Goal: Information Seeking & Learning: Learn about a topic

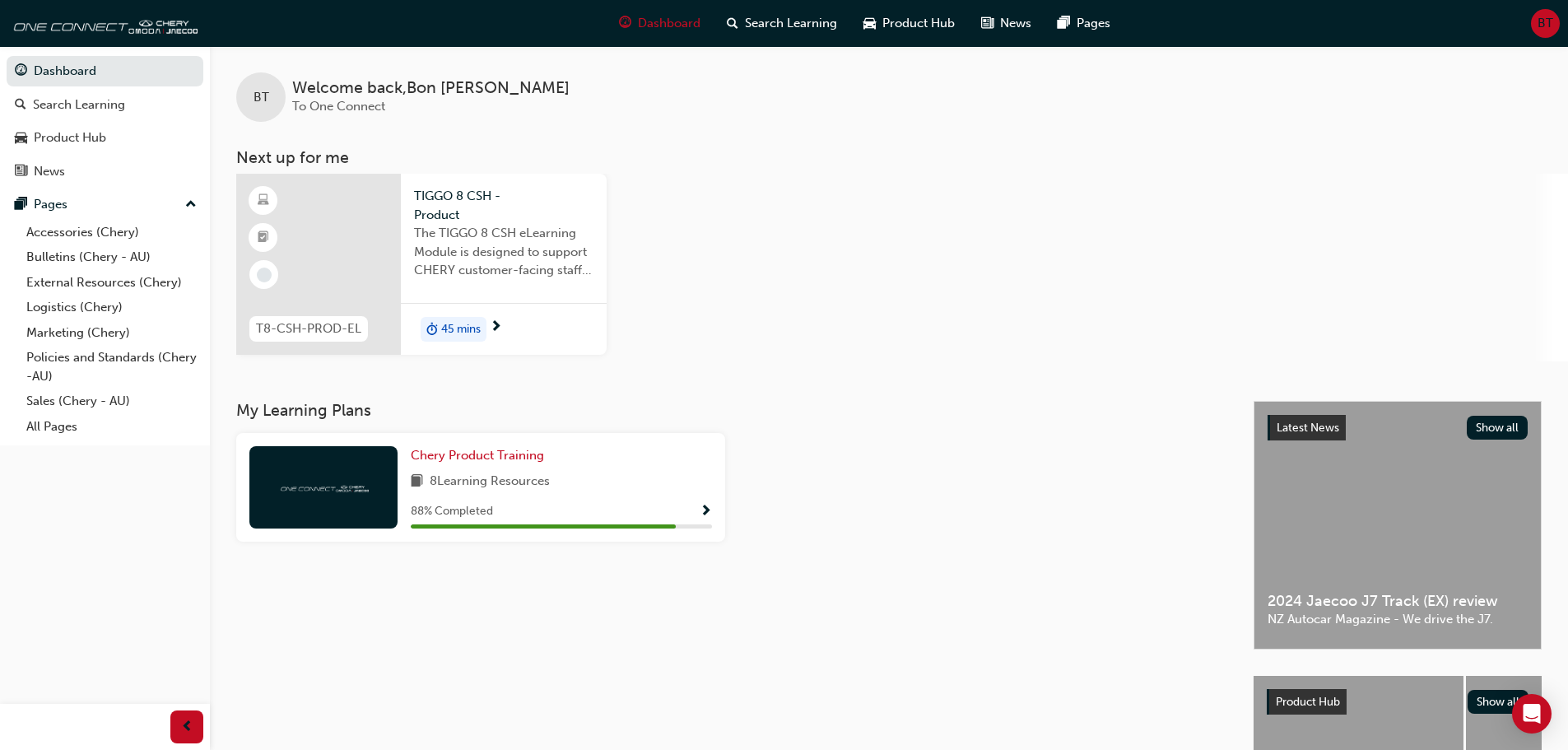
click at [530, 208] on span "TIGGO 8 CSH - Product" at bounding box center [504, 205] width 179 height 37
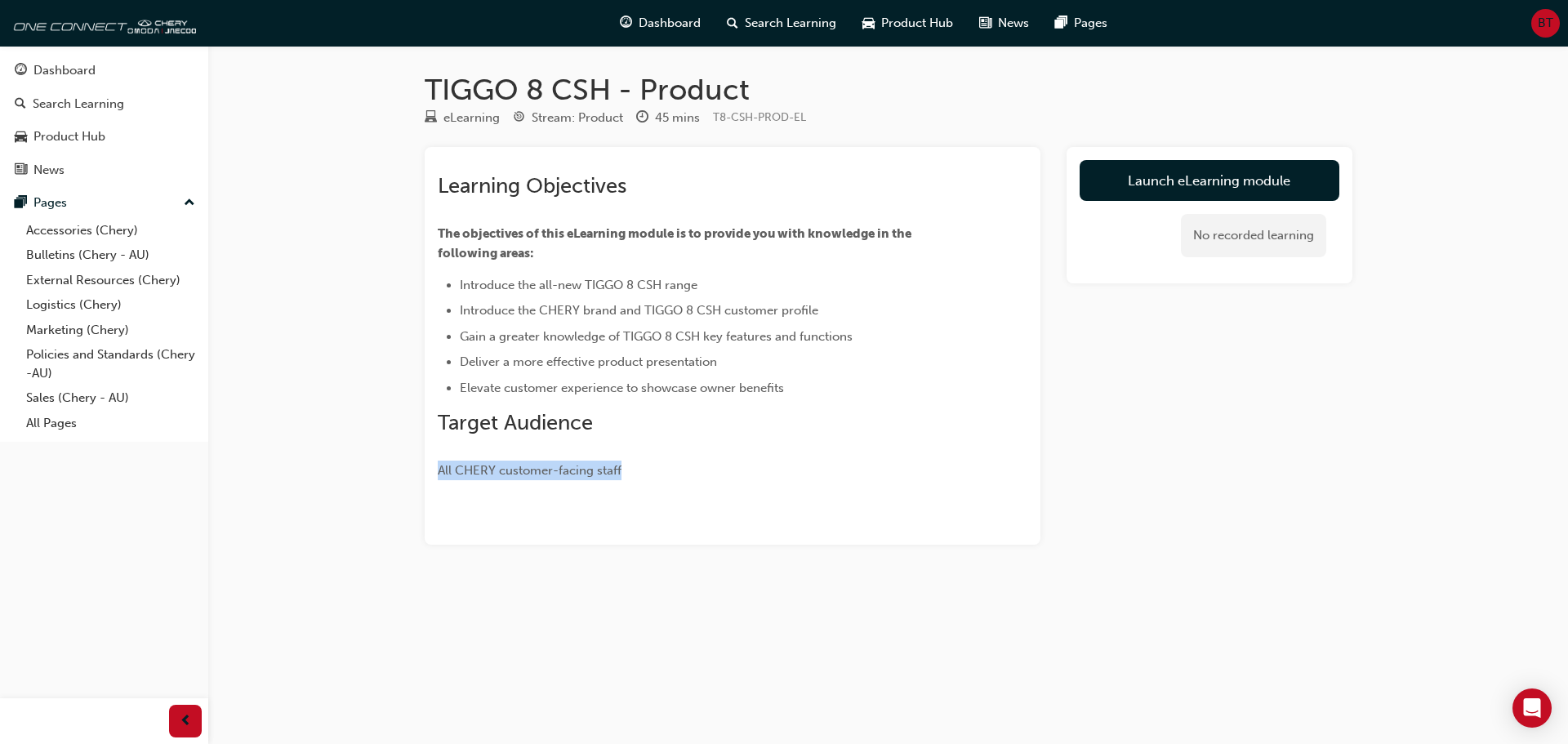
drag, startPoint x: 656, startPoint y: 467, endPoint x: 424, endPoint y: 469, distance: 232.0
click at [425, 469] on div "Learning Objectives The objectives of this eLearning module is to provide you w…" at bounding box center [732, 345] width 616 height 397
click at [454, 466] on span "All CHERY customer-facing staff" at bounding box center [529, 470] width 184 height 15
drag, startPoint x: 819, startPoint y: 384, endPoint x: 465, endPoint y: 282, distance: 368.4
click at [511, 343] on ul "Introduce the all-new TIGGO 8 CSH range Introduce the CHERY brand and TIGGO 8 C…" at bounding box center [702, 336] width 531 height 122
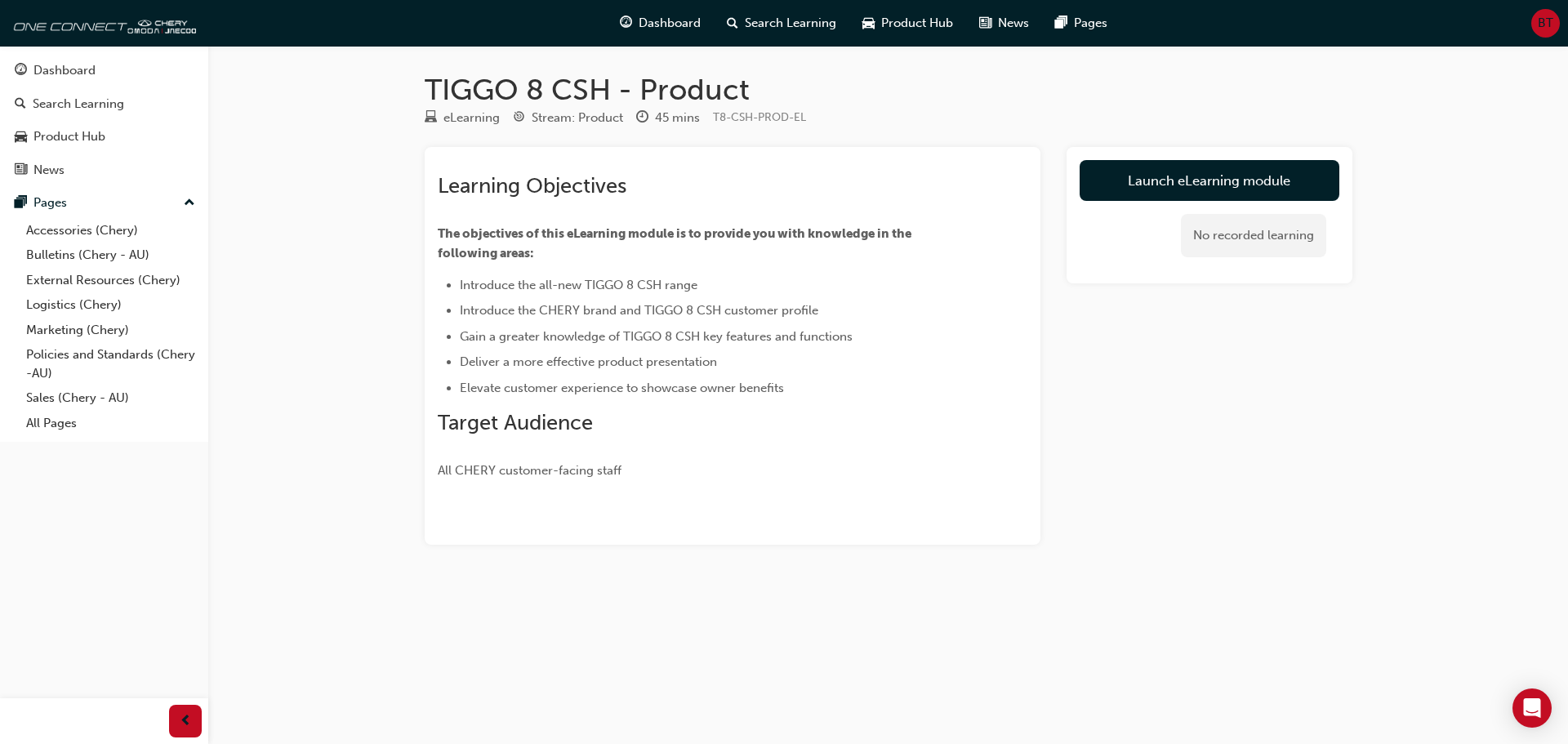
drag, startPoint x: 461, startPoint y: 279, endPoint x: 600, endPoint y: 317, distance: 144.1
click at [595, 302] on ul "Introduce the all-new TIGGO 8 CSH range Introduce the CHERY brand and TIGGO 8 C…" at bounding box center [702, 336] width 531 height 122
drag, startPoint x: 541, startPoint y: 330, endPoint x: 561, endPoint y: 334, distance: 20.4
click at [455, 334] on ul "Introduce the all-new TIGGO 8 CSH range Introduce the CHERY brand and TIGGO 8 C…" at bounding box center [702, 336] width 531 height 122
click at [460, 337] on li "Gain a greater knowledge of TIGGO 8 CSH key features and functions" at bounding box center [714, 336] width 508 height 20
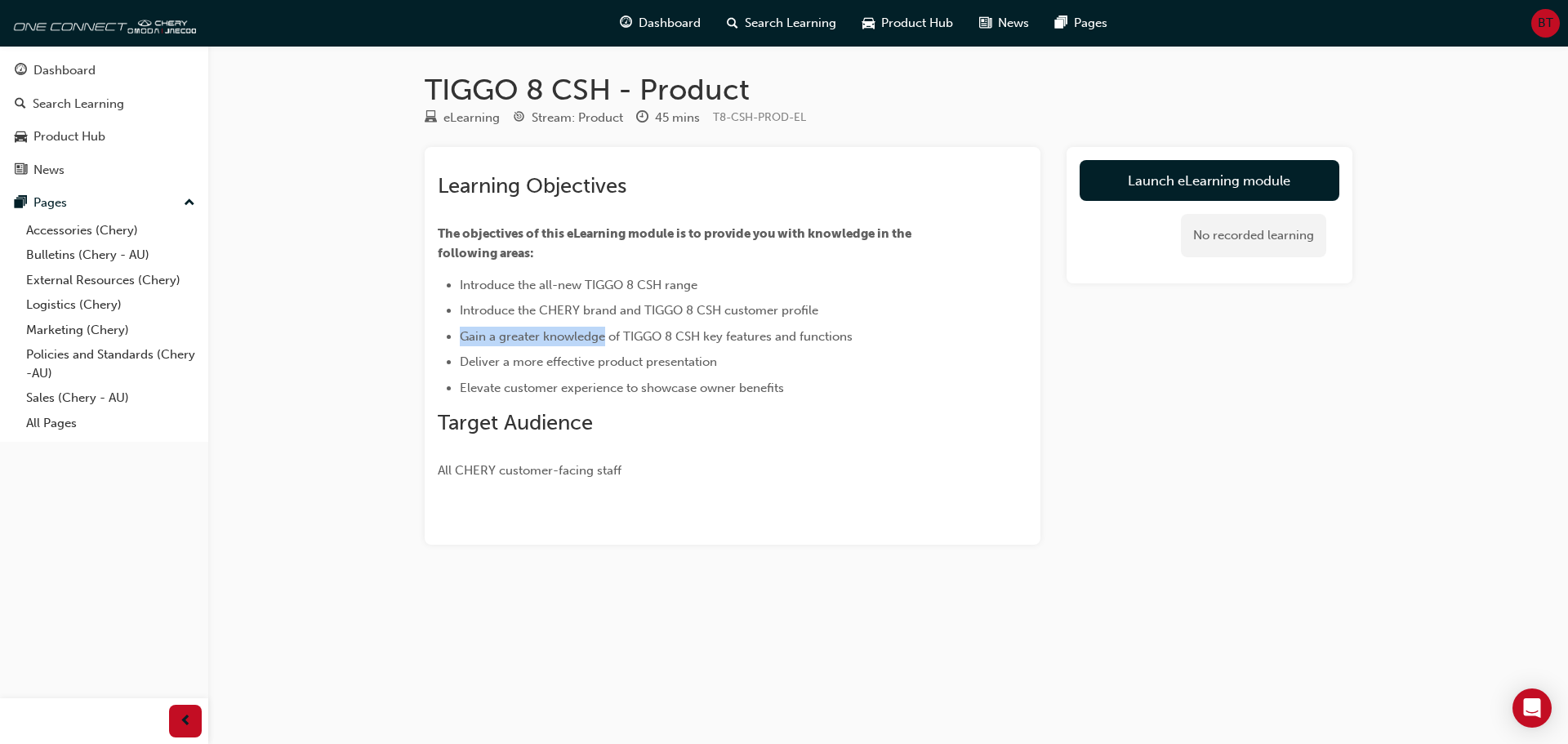
click at [561, 334] on li "Gain a greater knowledge of TIGGO 8 CSH key features and functions" at bounding box center [714, 336] width 508 height 20
